Goal: Task Accomplishment & Management: Complete application form

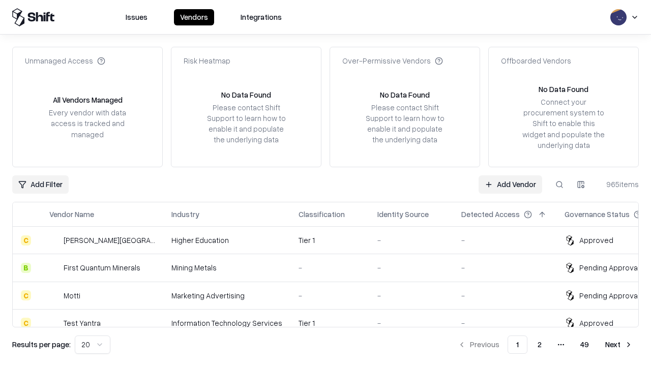
click at [510, 184] on link "Add Vendor" at bounding box center [510, 184] width 64 height 18
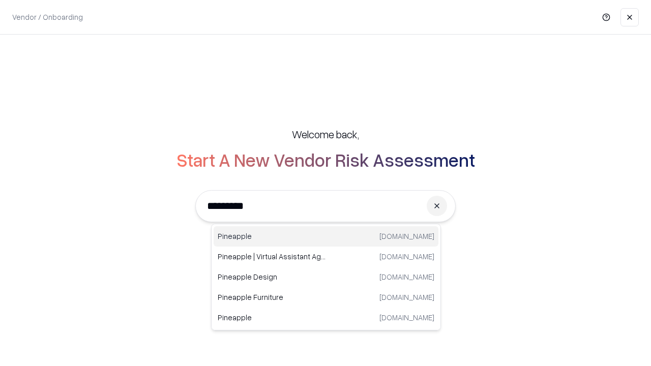
click at [326, 236] on div "Pineapple pineappleenergy.com" at bounding box center [326, 236] width 225 height 20
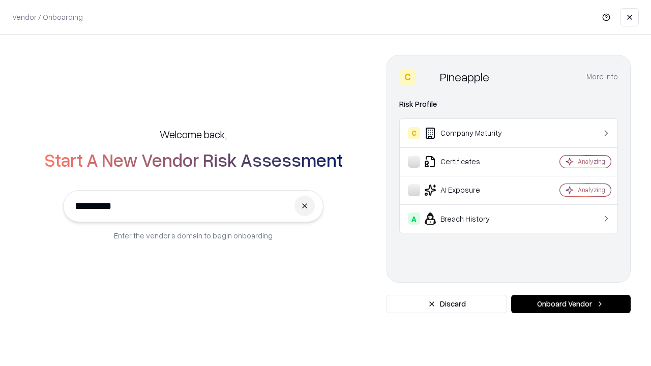
type input "*********"
click at [571, 304] on button "Onboard Vendor" at bounding box center [570, 304] width 119 height 18
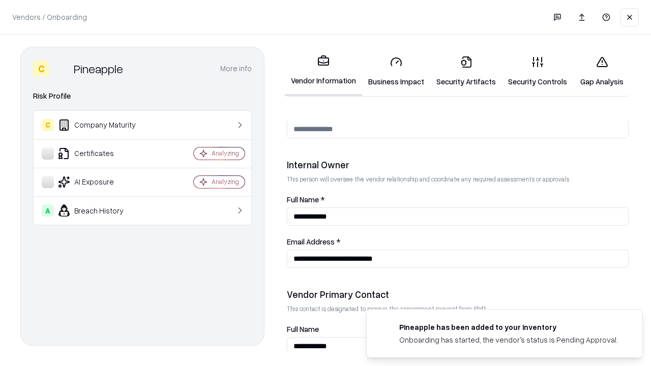
scroll to position [527, 0]
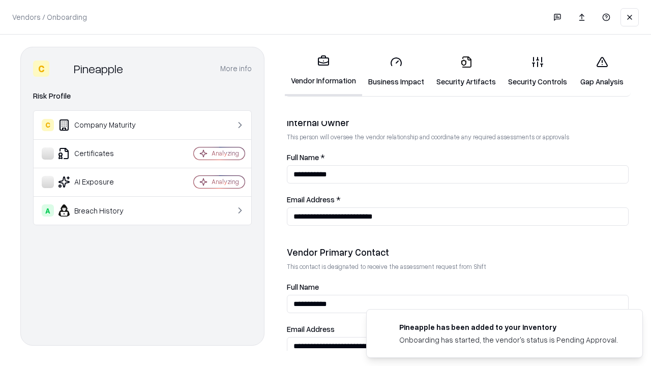
click at [396, 71] on link "Business Impact" at bounding box center [396, 71] width 68 height 47
click at [466, 71] on link "Security Artifacts" at bounding box center [466, 71] width 72 height 47
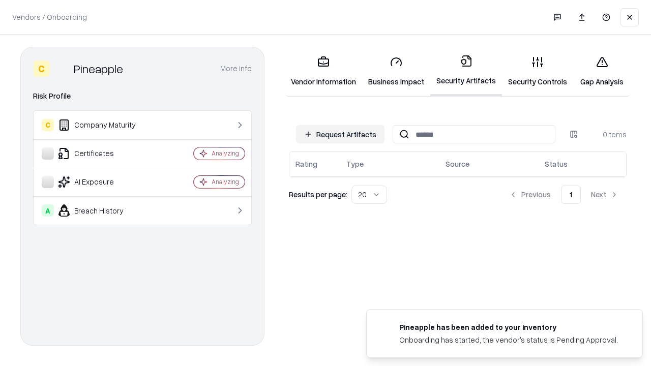
click at [340, 134] on button "Request Artifacts" at bounding box center [340, 134] width 88 height 18
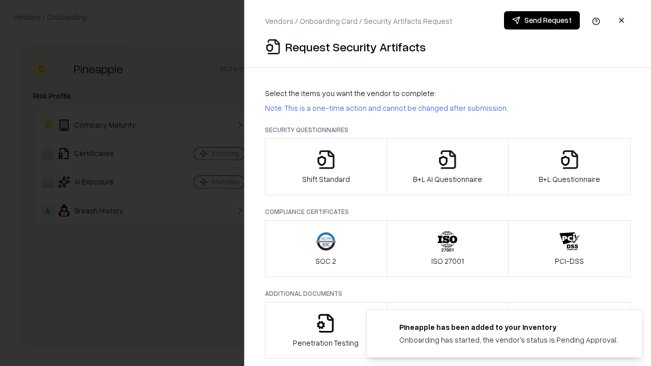
click at [325, 167] on icon "button" at bounding box center [326, 159] width 20 height 20
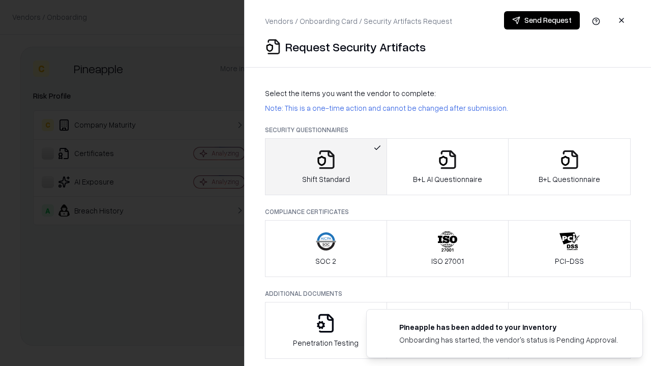
click at [542, 20] on button "Send Request" at bounding box center [542, 20] width 76 height 18
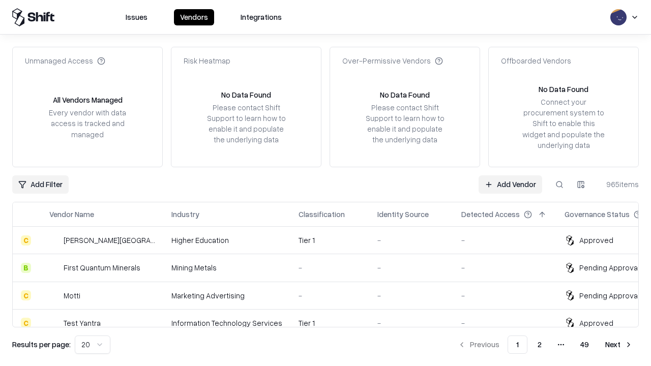
click at [559, 184] on button at bounding box center [559, 184] width 18 height 18
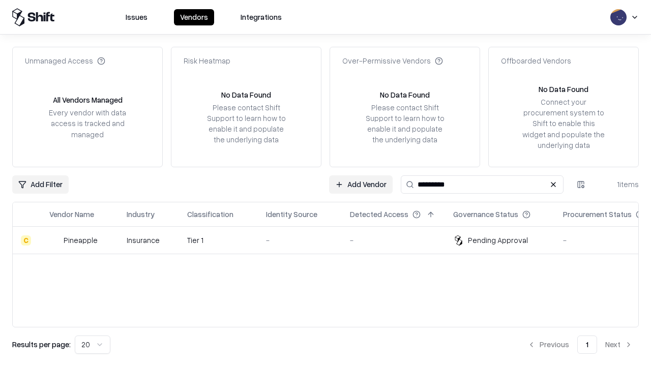
type input "*********"
click at [332, 240] on div "-" at bounding box center [300, 240] width 68 height 11
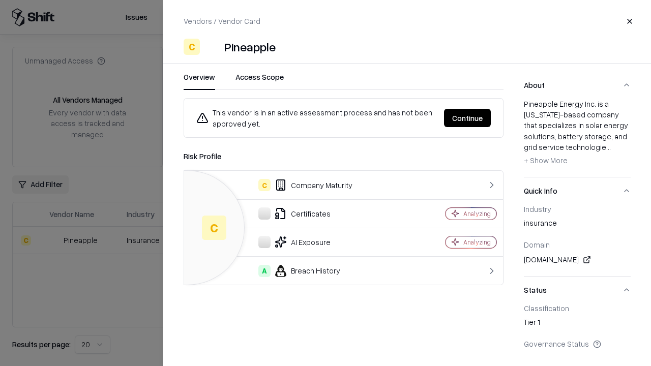
click at [467, 118] on button "Continue" at bounding box center [467, 118] width 47 height 18
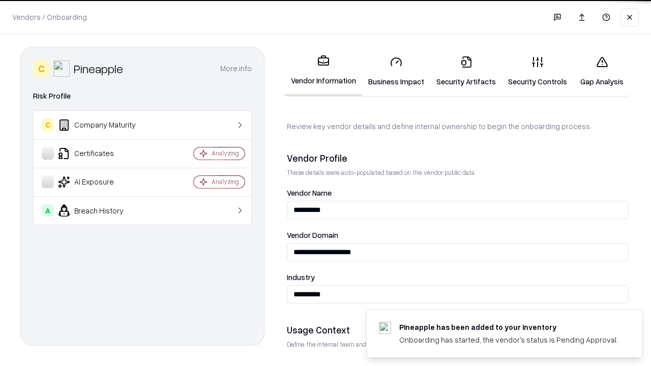
click at [466, 71] on link "Security Artifacts" at bounding box center [466, 71] width 72 height 47
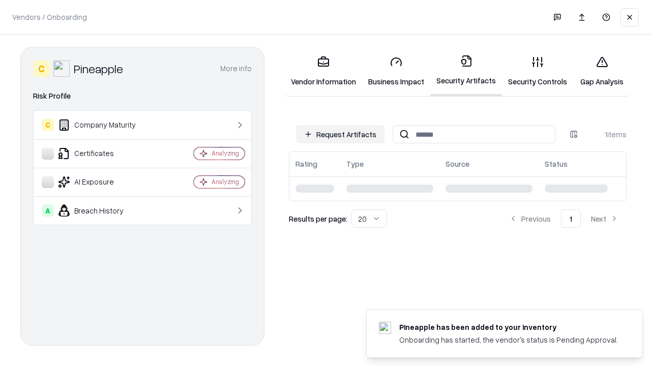
click at [602, 71] on link "Gap Analysis" at bounding box center [601, 71] width 57 height 47
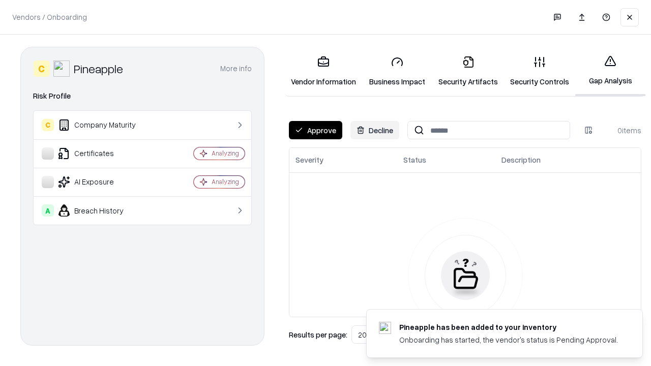
click at [315, 130] on button "Approve" at bounding box center [315, 130] width 53 height 18
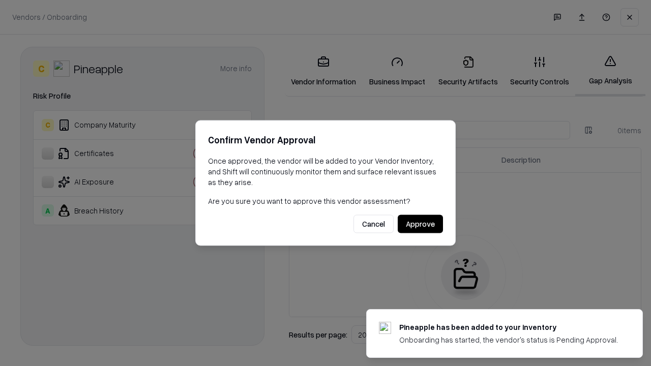
click at [420, 224] on button "Approve" at bounding box center [420, 224] width 45 height 18
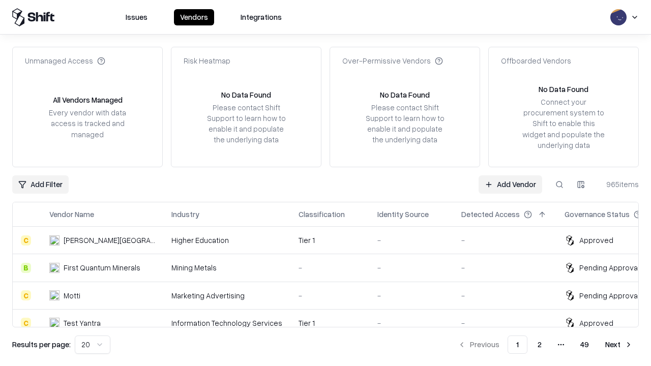
type input "*********"
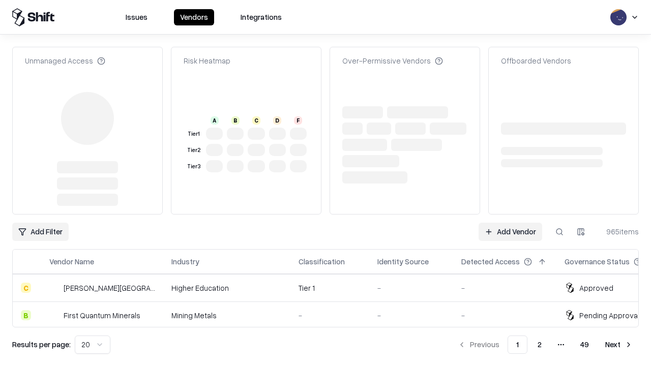
click at [510, 223] on link "Add Vendor" at bounding box center [510, 232] width 64 height 18
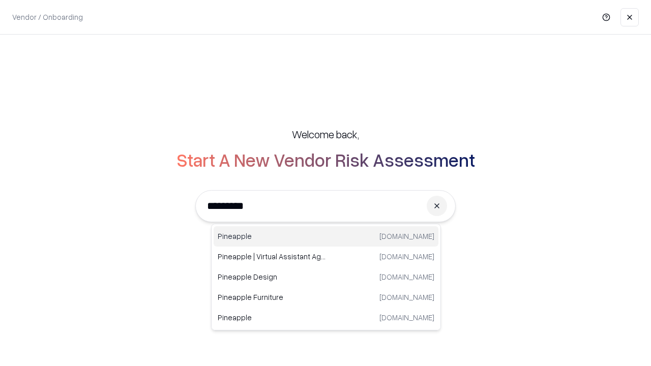
click at [326, 236] on div "Pineapple pineappleenergy.com" at bounding box center [326, 236] width 225 height 20
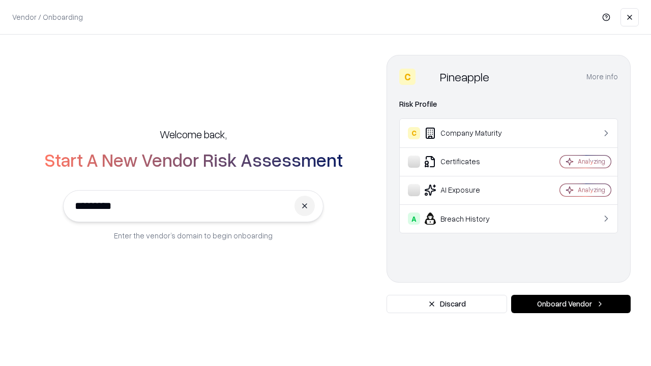
type input "*********"
click at [571, 304] on button "Onboard Vendor" at bounding box center [570, 304] width 119 height 18
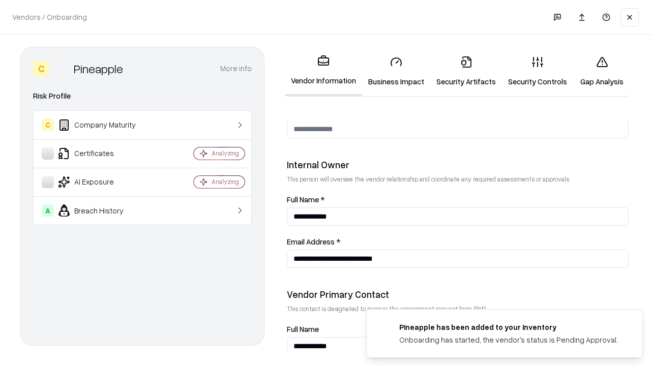
scroll to position [527, 0]
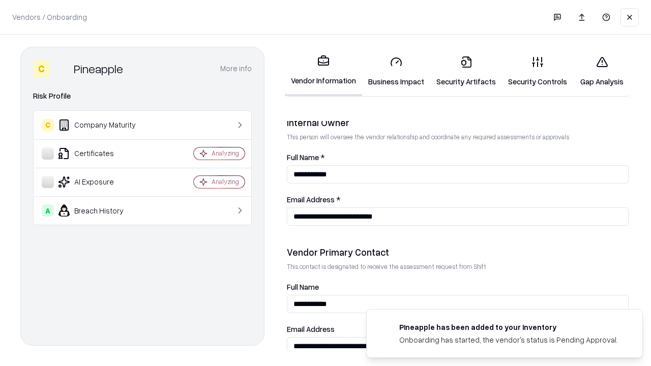
click at [602, 71] on link "Gap Analysis" at bounding box center [601, 71] width 57 height 47
